Goal: Task Accomplishment & Management: Manage account settings

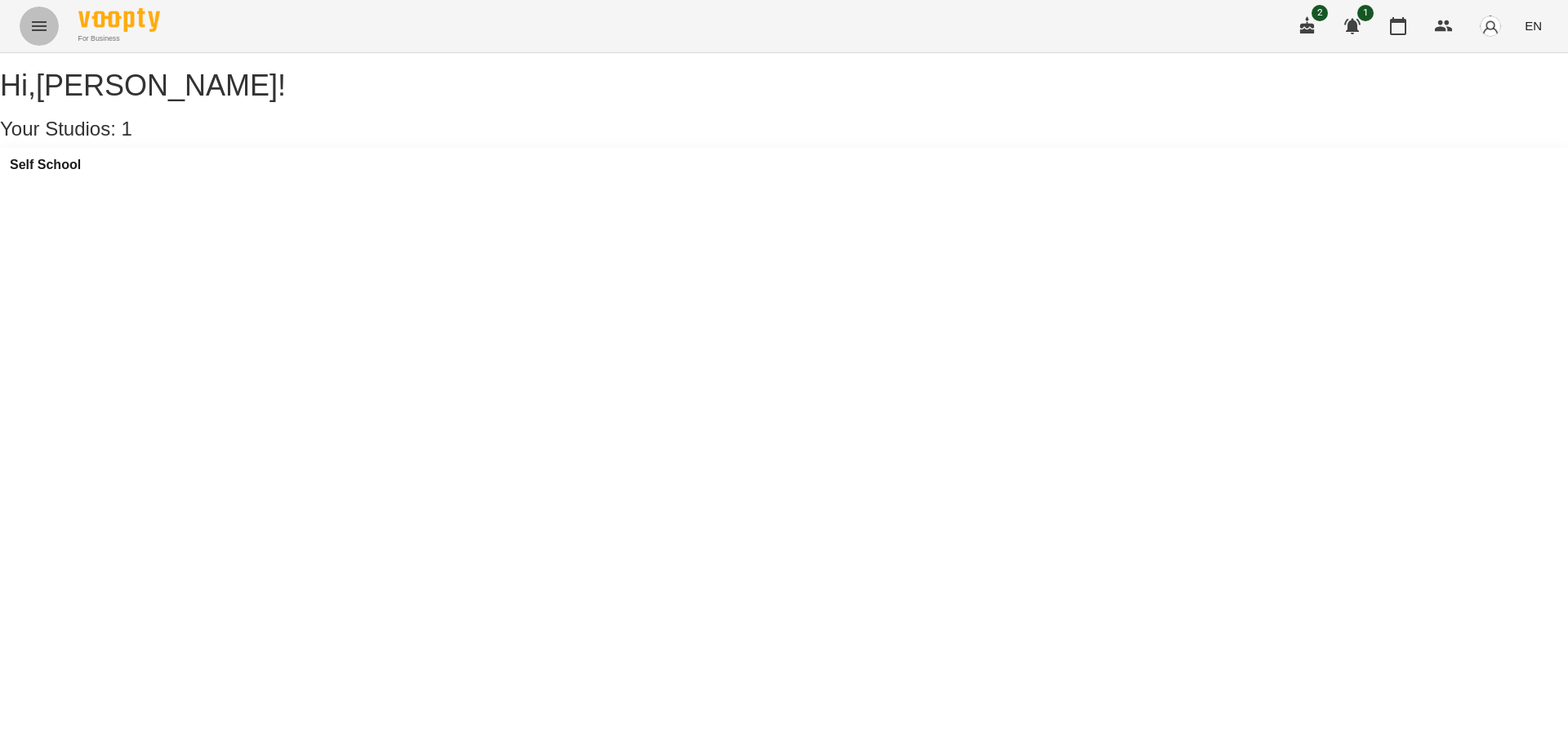
click at [38, 11] on button "Menu" at bounding box center [39, 26] width 39 height 39
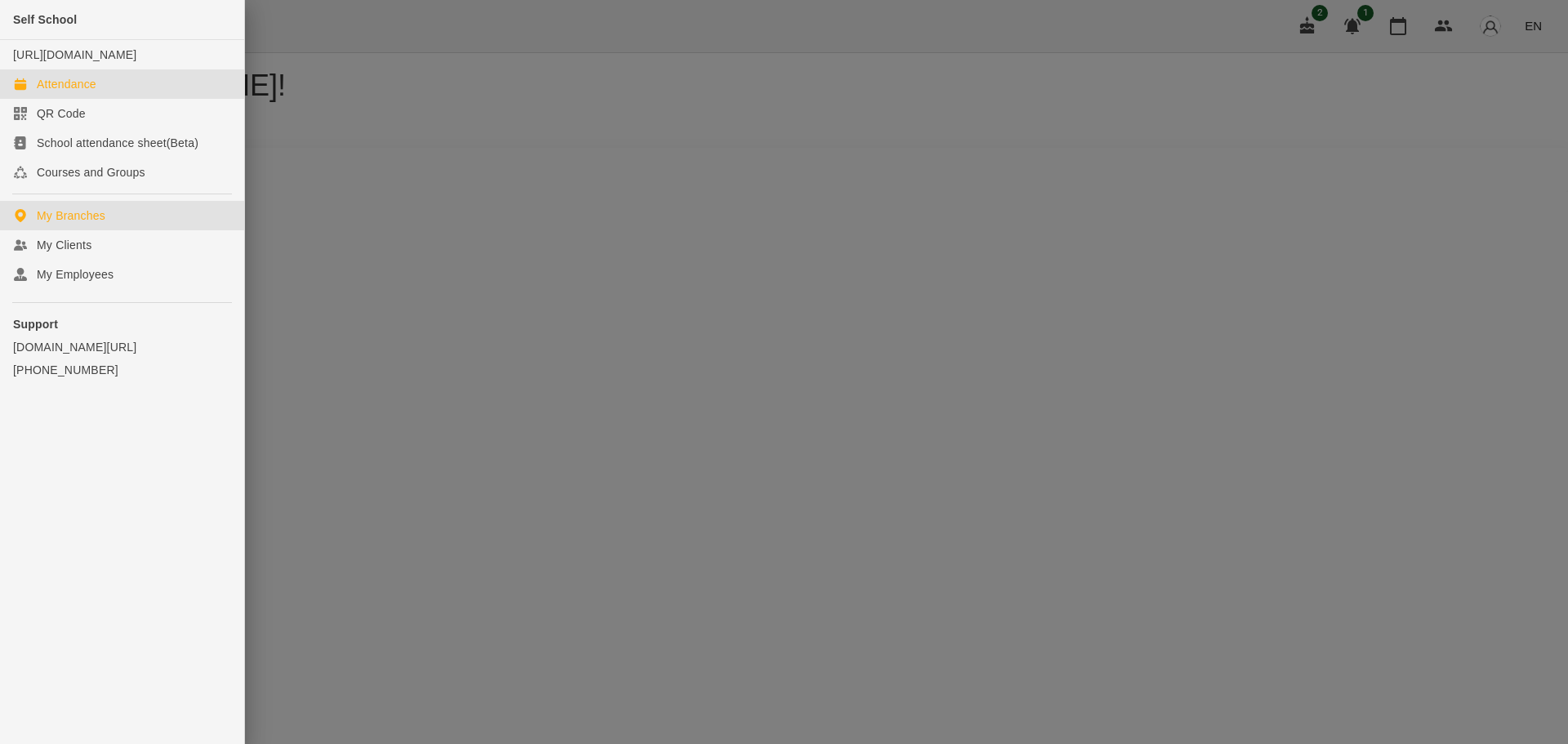
click at [101, 98] on link "Attendance" at bounding box center [122, 84] width 244 height 29
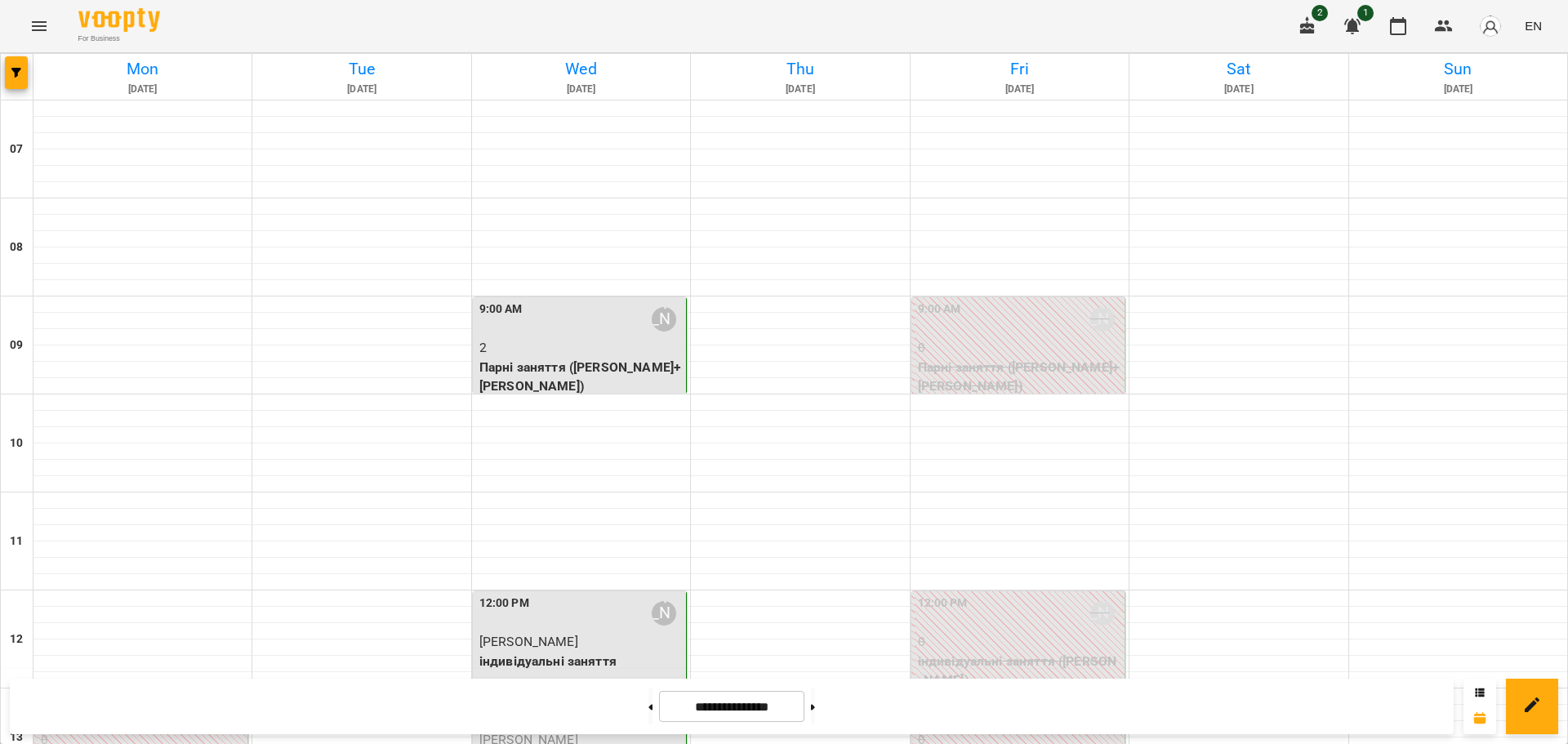
scroll to position [640, 0]
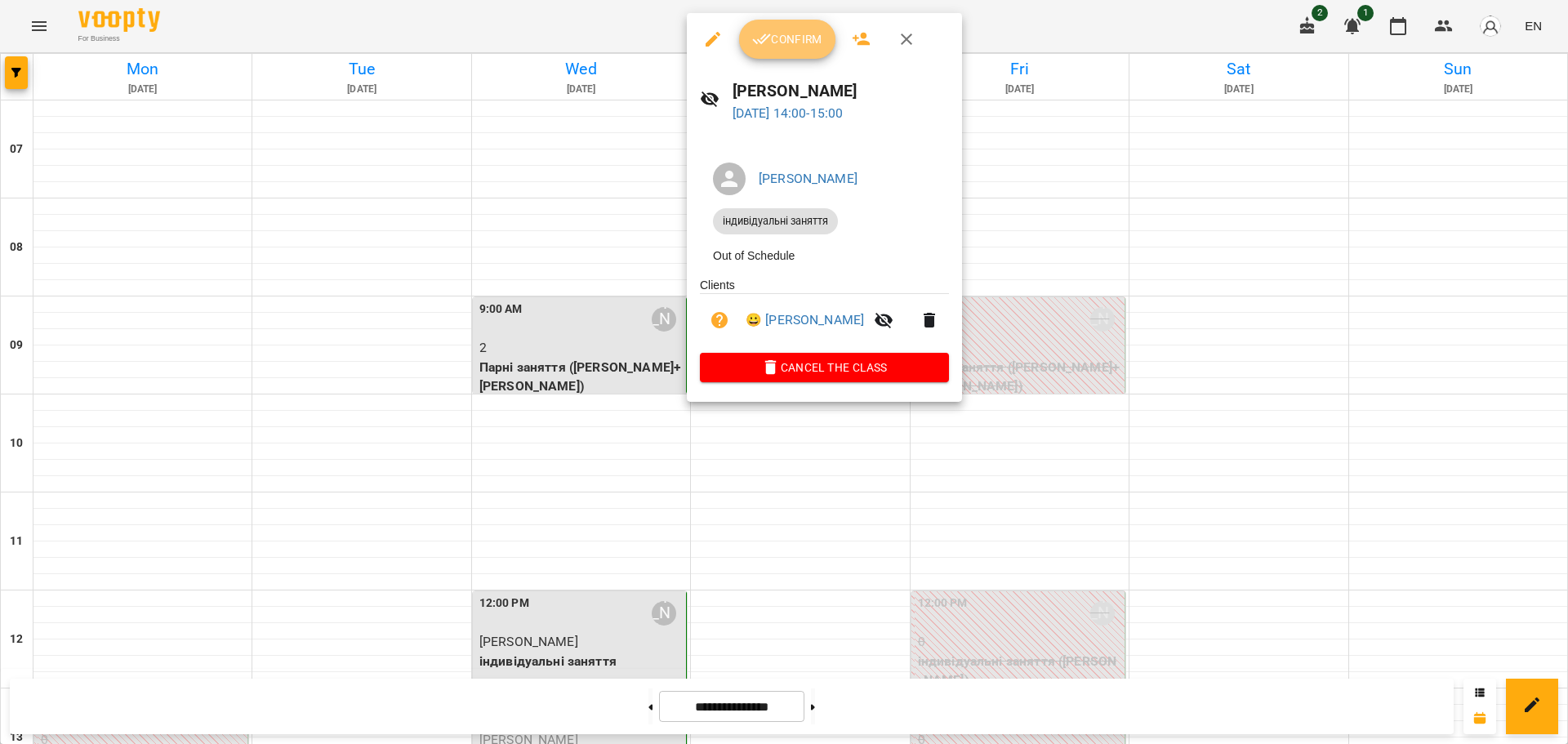
click at [795, 37] on span "Confirm" at bounding box center [787, 39] width 70 height 20
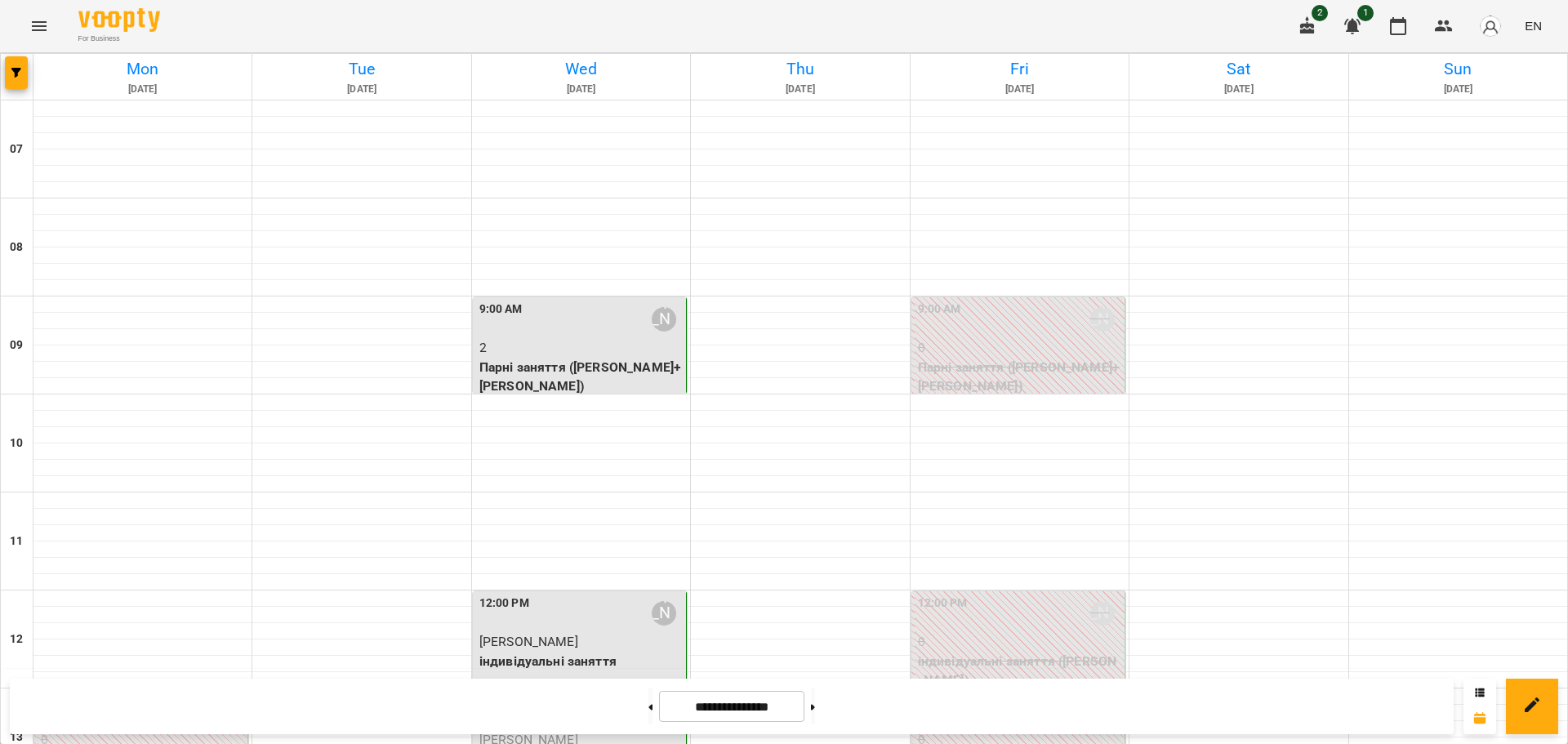
scroll to position [608, 0]
